Goal: Task Accomplishment & Management: Use online tool/utility

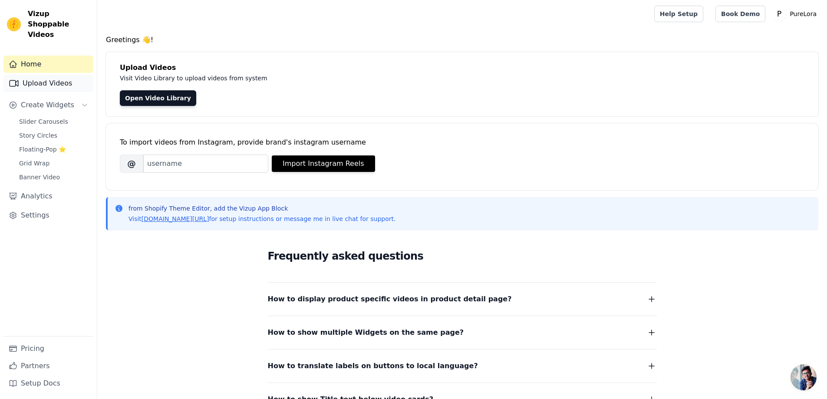
click at [58, 75] on link "Upload Videos" at bounding box center [48, 83] width 90 height 17
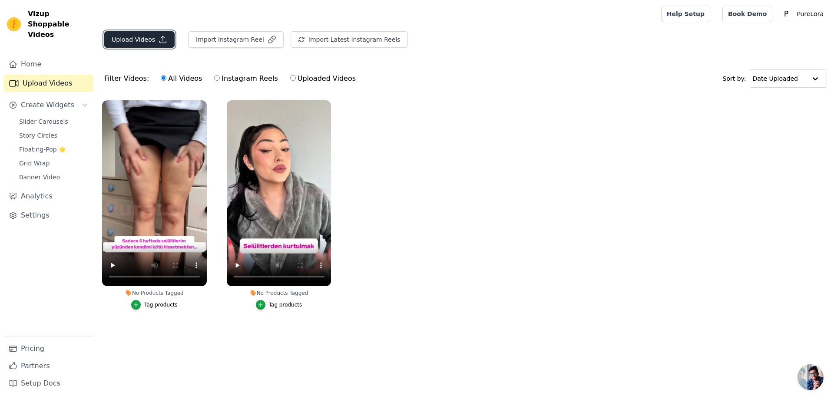
click at [149, 47] on button "Upload Videos" at bounding box center [139, 39] width 70 height 17
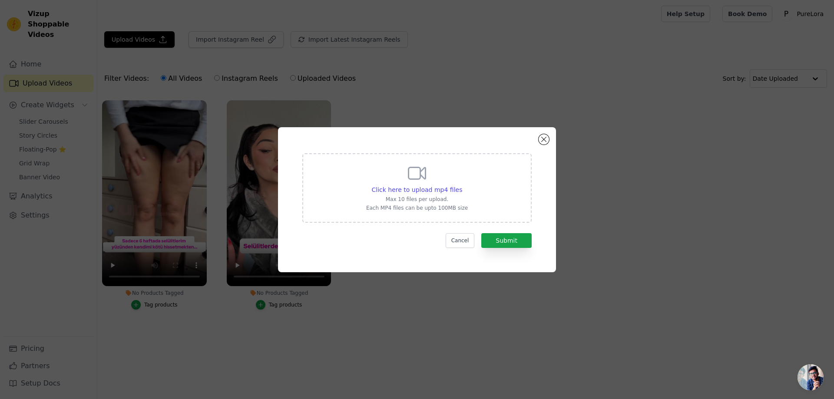
click at [405, 179] on div "Click here to upload mp4 files Max 10 files per upload. Each MP4 files can be u…" at bounding box center [417, 187] width 102 height 49
click at [462, 185] on input "Click here to upload mp4 files Max 10 files per upload. Each MP4 files can be u…" at bounding box center [462, 185] width 0 height 0
type input "C:\fakepath\purekreatif5.mp4"
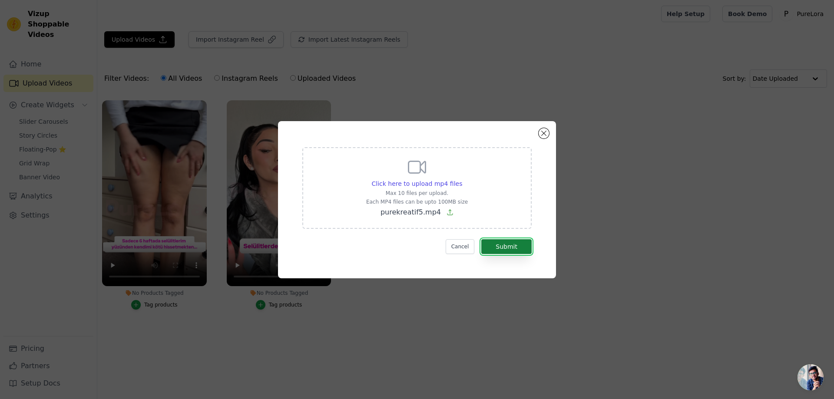
click at [518, 247] on button "Submit" at bounding box center [506, 246] width 50 height 15
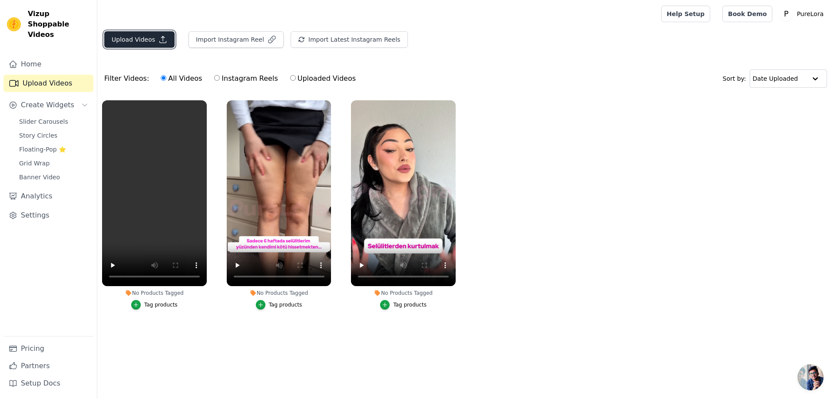
click at [159, 41] on icon "button" at bounding box center [163, 39] width 9 height 9
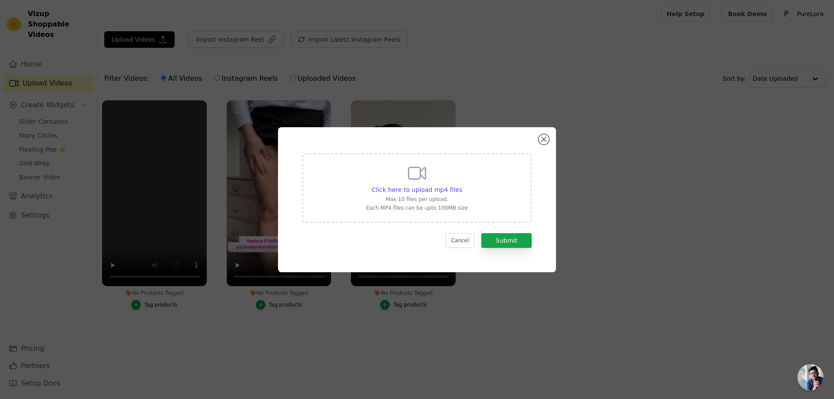
click at [438, 184] on div "Click here to upload mp4 files Max 10 files per upload. Each MP4 files can be u…" at bounding box center [417, 187] width 102 height 49
click at [462, 185] on input "Click here to upload mp4 files Max 10 files per upload. Each MP4 files can be u…" at bounding box center [462, 185] width 0 height 0
click at [550, 134] on div "Click here to upload mp4 files Max 10 files per upload. Each MP4 files can be u…" at bounding box center [417, 199] width 278 height 145
click at [542, 138] on button "Close modal" at bounding box center [544, 139] width 10 height 10
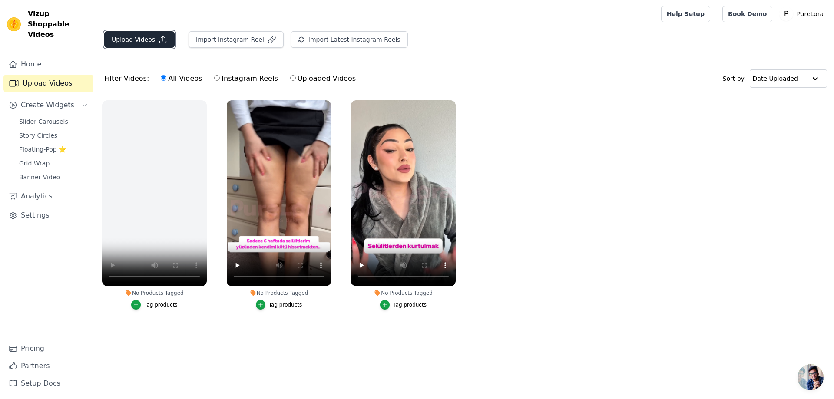
click at [159, 37] on icon "button" at bounding box center [163, 39] width 9 height 9
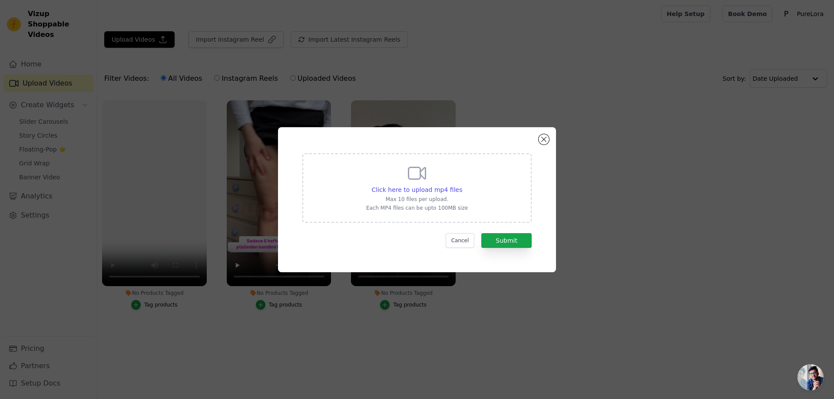
click at [402, 182] on div "Click here to upload mp4 files Max 10 files per upload. Each MP4 files can be u…" at bounding box center [417, 187] width 102 height 49
click at [462, 185] on input "Click here to upload mp4 files Max 10 files per upload. Each MP4 files can be u…" at bounding box center [462, 185] width 0 height 0
type input "C:\fakepath\purekreatif7.mp4"
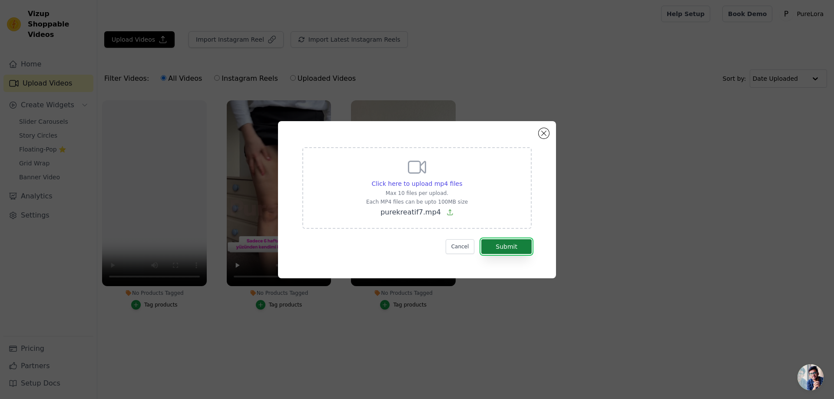
click at [531, 250] on button "Submit" at bounding box center [506, 246] width 50 height 15
